Goal: Task Accomplishment & Management: Use online tool/utility

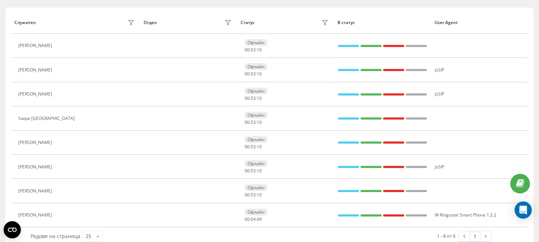
scroll to position [93, 0]
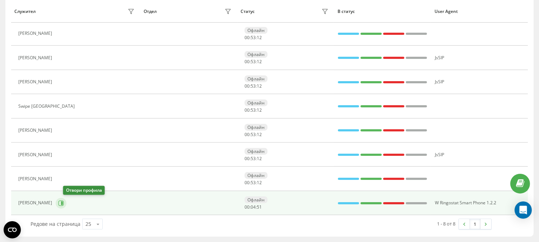
click at [64, 204] on icon at bounding box center [61, 203] width 6 height 6
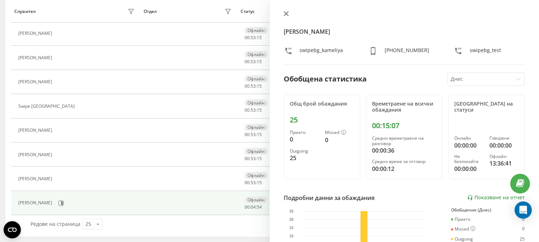
click at [285, 15] on icon at bounding box center [286, 13] width 4 height 4
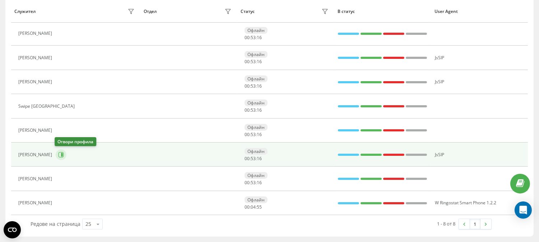
click at [62, 154] on icon at bounding box center [61, 155] width 6 height 6
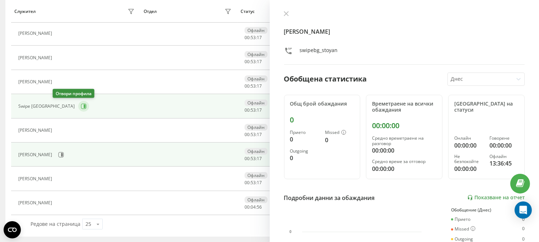
click at [81, 106] on icon at bounding box center [84, 106] width 6 height 6
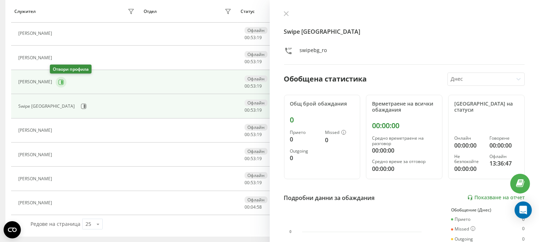
click at [58, 82] on icon at bounding box center [61, 82] width 6 height 6
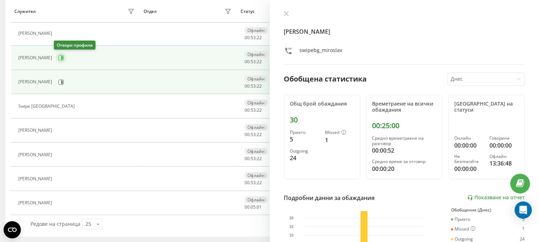
click at [59, 55] on icon at bounding box center [61, 57] width 5 height 5
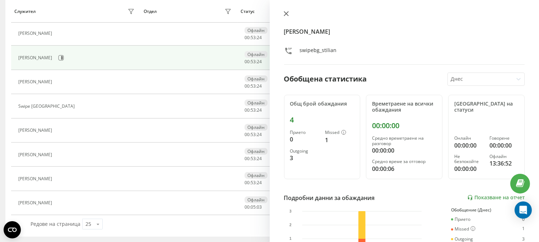
click at [285, 14] on icon at bounding box center [286, 13] width 4 height 4
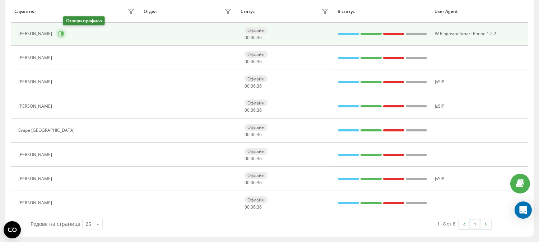
click at [64, 33] on icon at bounding box center [61, 34] width 6 height 6
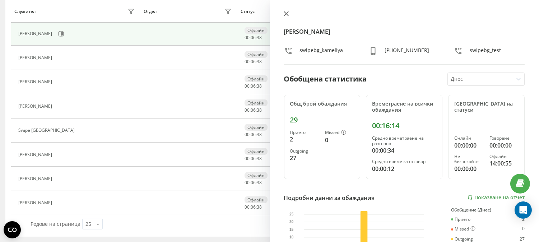
click at [285, 14] on icon at bounding box center [286, 13] width 4 height 4
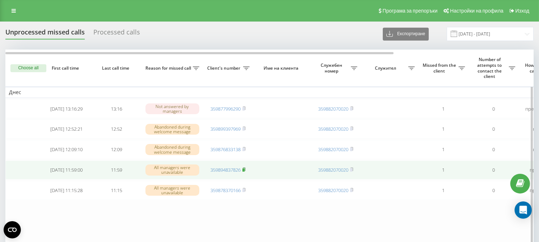
click at [244, 172] on rect at bounding box center [243, 169] width 2 height 3
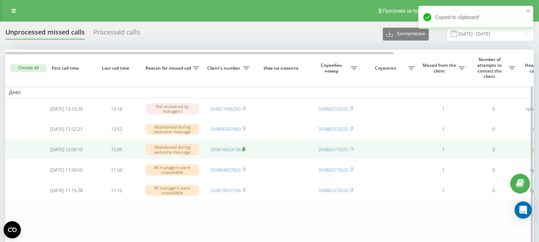
click at [244, 151] on rect at bounding box center [243, 149] width 2 height 3
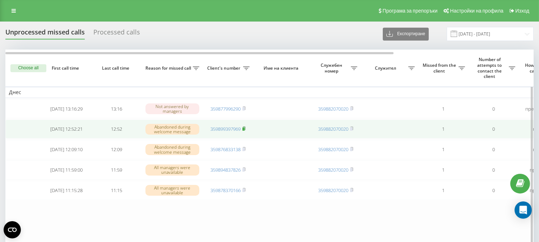
click at [245, 129] on icon at bounding box center [243, 128] width 3 height 4
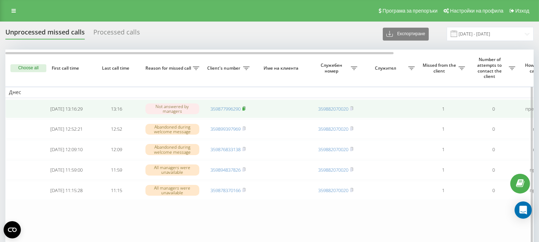
click at [246, 108] on icon at bounding box center [243, 108] width 3 height 4
click at [245, 109] on icon at bounding box center [244, 107] width 3 height 3
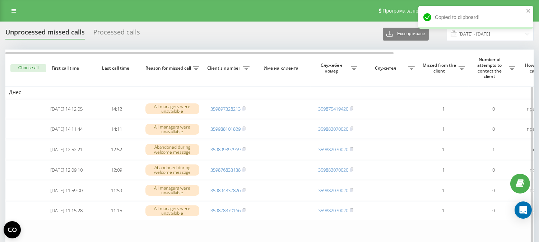
click at [29, 67] on button "Choose all" at bounding box center [28, 68] width 36 height 8
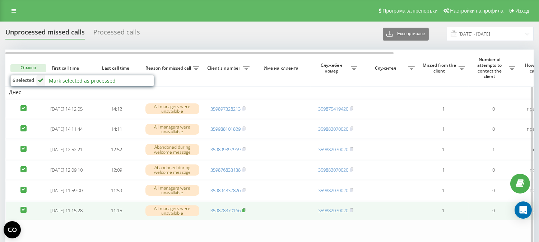
click at [246, 212] on icon at bounding box center [243, 210] width 3 height 4
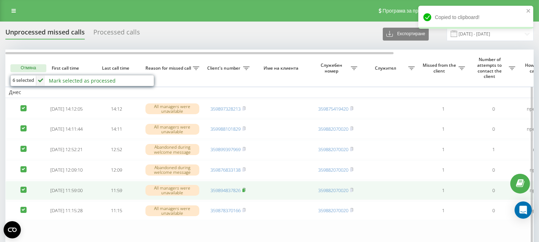
click at [244, 192] on rect at bounding box center [243, 190] width 2 height 3
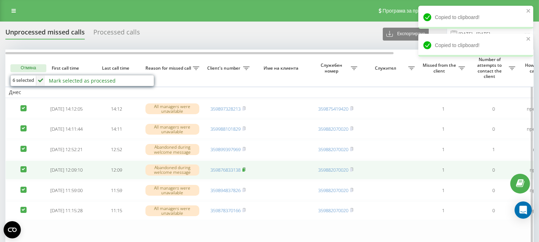
click at [246, 172] on icon at bounding box center [243, 169] width 3 height 4
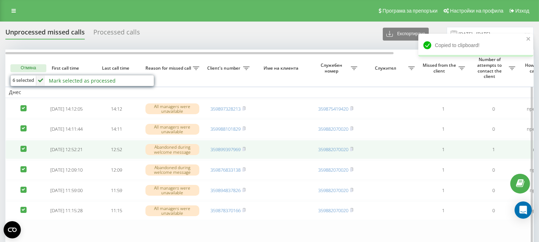
click at [23, 146] on label at bounding box center [23, 146] width 6 height 0
checkbox input "false"
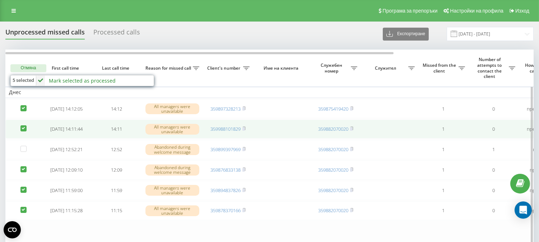
click at [23, 125] on label at bounding box center [23, 125] width 6 height 0
checkbox input "false"
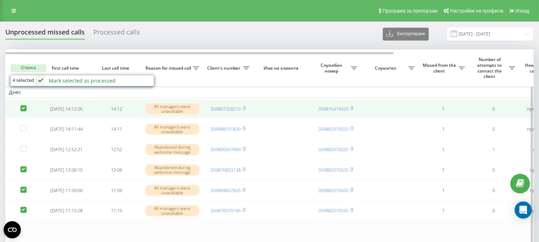
click at [24, 105] on label at bounding box center [23, 105] width 6 height 0
checkbox input "false"
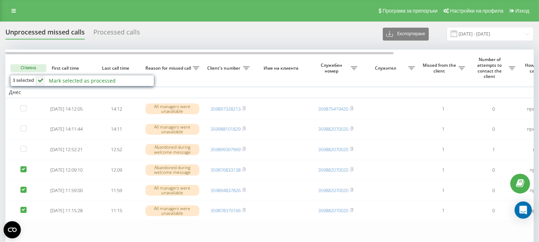
click at [75, 80] on div "Mark selected as processed" at bounding box center [82, 80] width 67 height 7
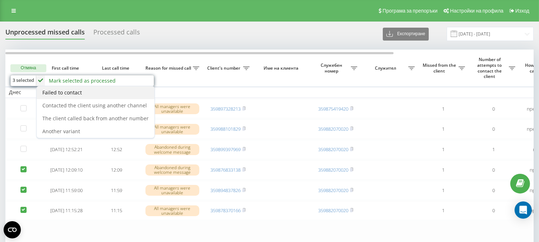
click at [95, 94] on div "Failed to contact" at bounding box center [96, 92] width 118 height 13
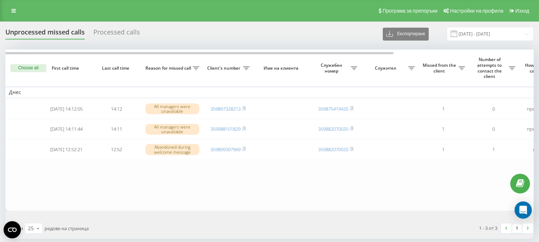
click at [27, 63] on th "Choose all" at bounding box center [23, 68] width 36 height 37
click at [27, 66] on button "Choose all" at bounding box center [28, 68] width 36 height 8
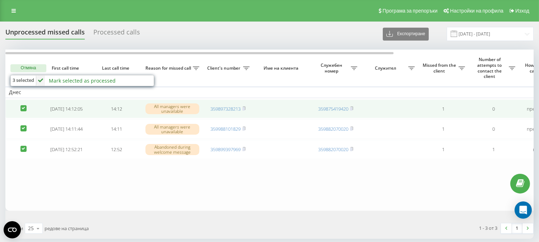
drag, startPoint x: 23, startPoint y: 128, endPoint x: 24, endPoint y: 112, distance: 16.5
click at [23, 125] on label at bounding box center [23, 125] width 6 height 0
checkbox input "false"
click at [24, 105] on label at bounding box center [23, 105] width 6 height 0
checkbox input "false"
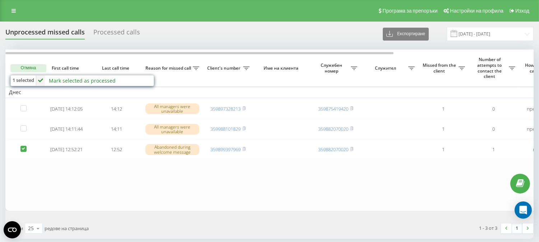
click at [56, 76] on div "[PERSON_NAME] selected as processed Failed to contact Contacted the client usin…" at bounding box center [94, 80] width 117 height 10
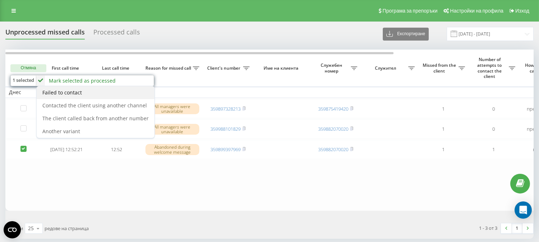
click at [69, 94] on span "Failed to contact" at bounding box center [61, 92] width 39 height 7
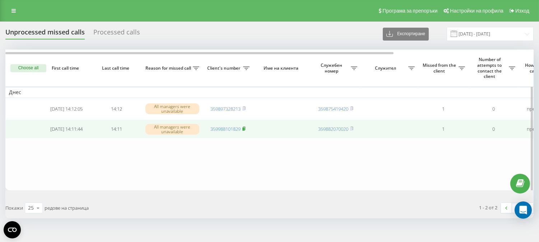
click at [246, 130] on icon at bounding box center [243, 128] width 3 height 4
